Goal: Task Accomplishment & Management: Use online tool/utility

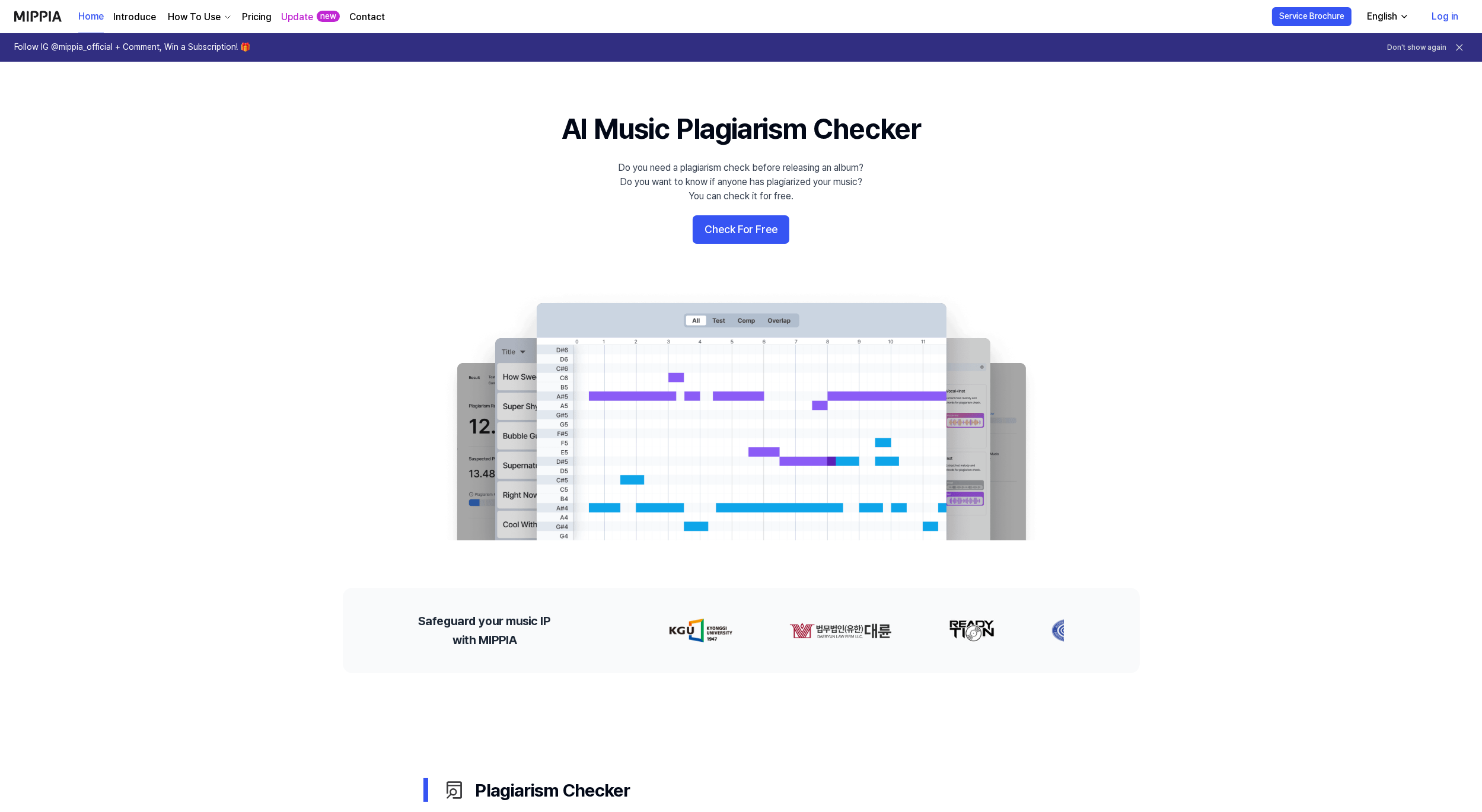
click at [991, 181] on 배너 "AI Music Plagiarism Checker Do you need a plagiarism check before releasing an …" at bounding box center [741, 324] width 854 height 431
click at [1439, 20] on link "Log in" at bounding box center [1445, 16] width 46 height 33
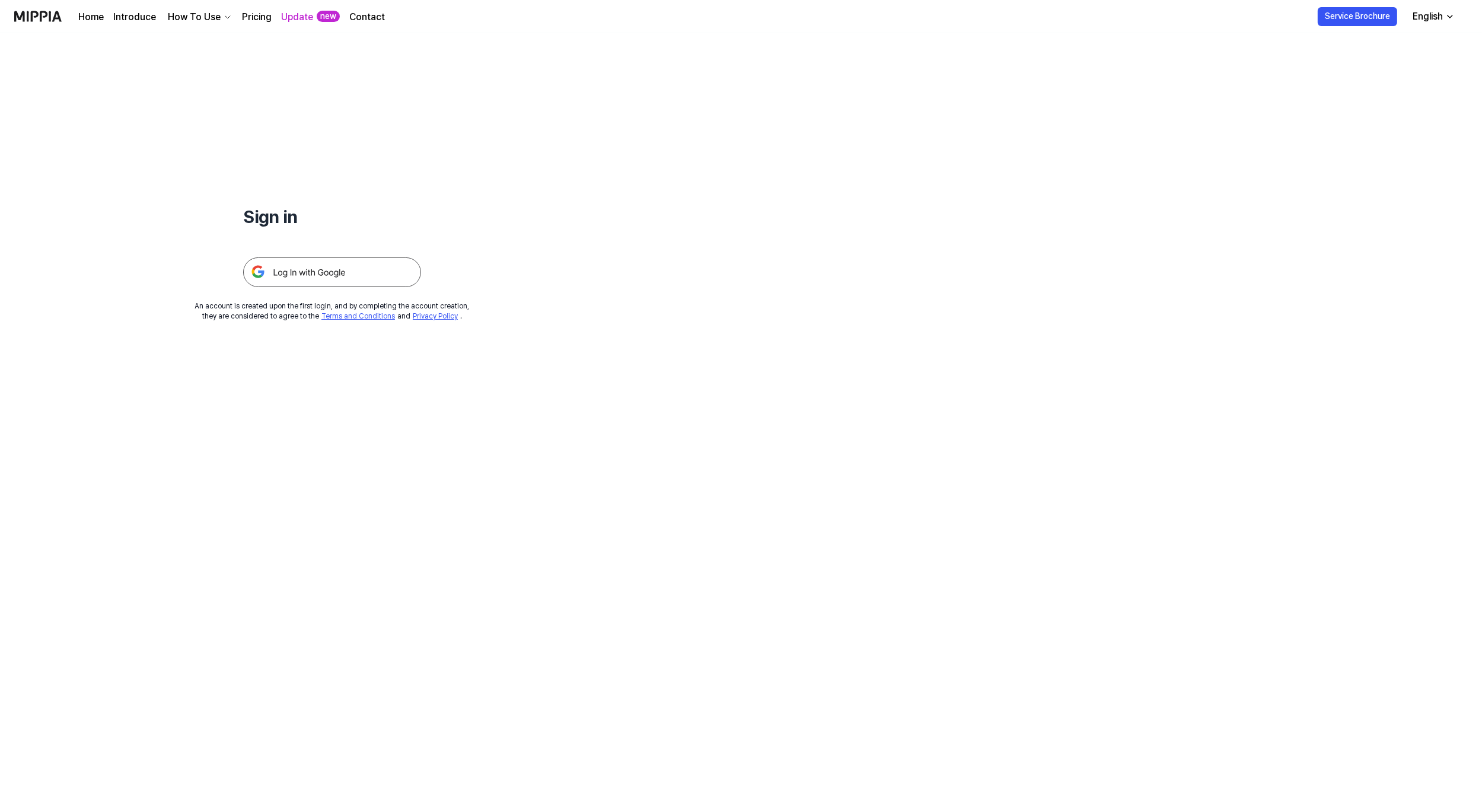
click at [338, 270] on img at bounding box center [332, 271] width 178 height 29
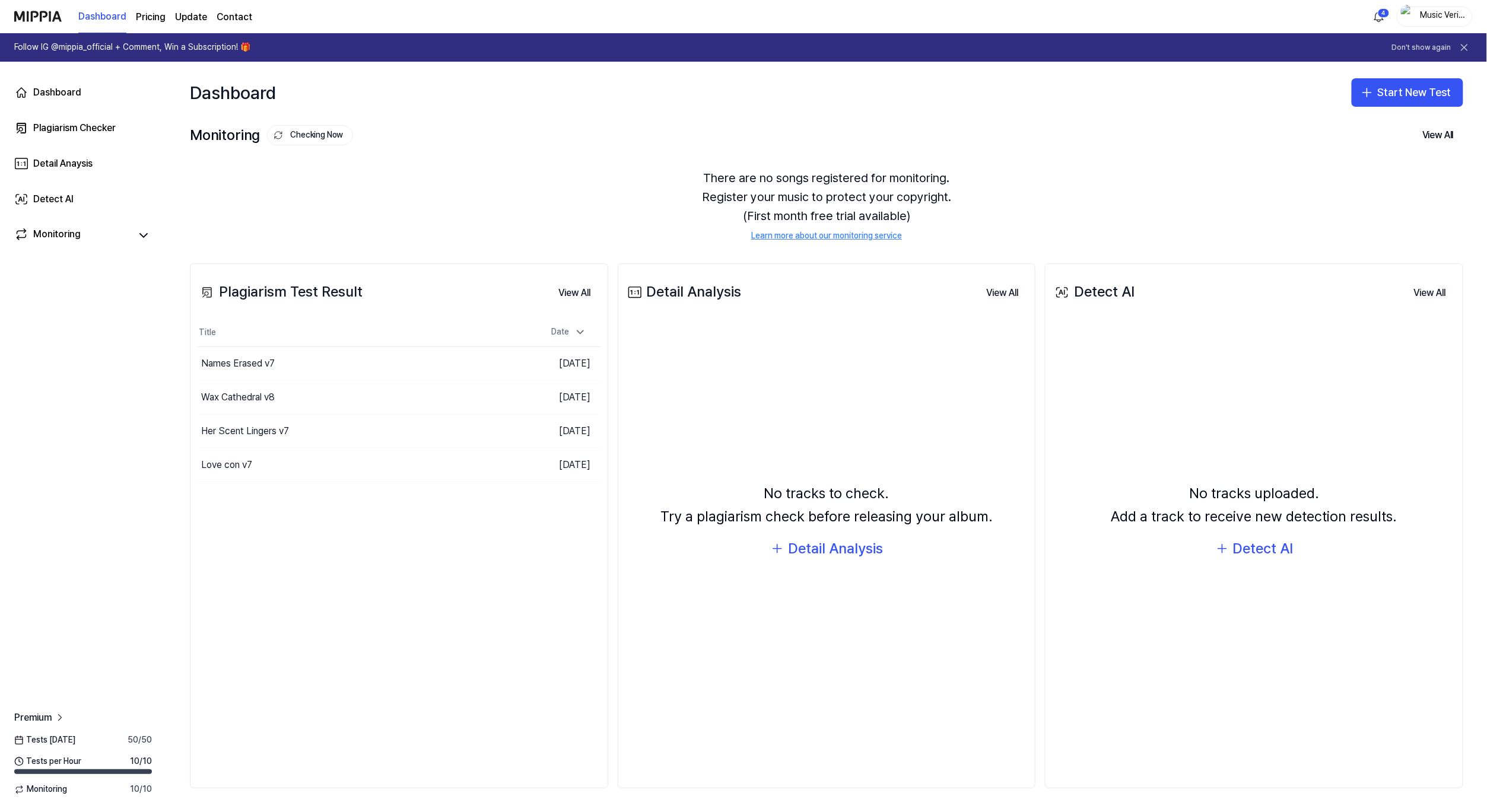
click at [1072, 105] on div "Dashboard Start New Test" at bounding box center [827, 92] width 1321 height 62
